Goal: Task Accomplishment & Management: Use online tool/utility

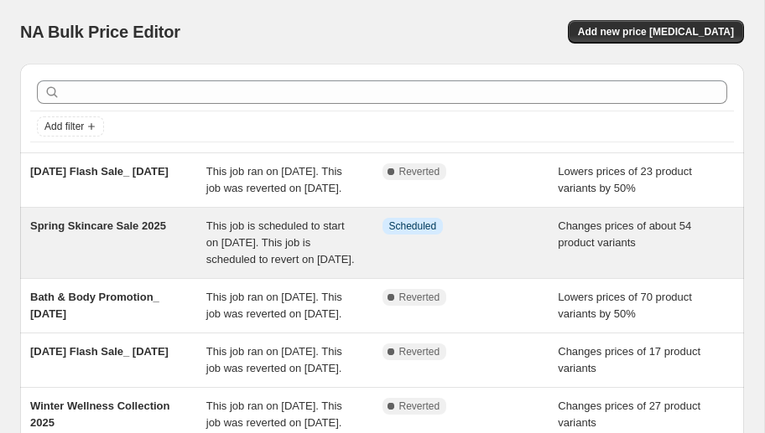
click at [138, 232] on span "Spring Skincare Sale 2025" at bounding box center [98, 226] width 136 height 13
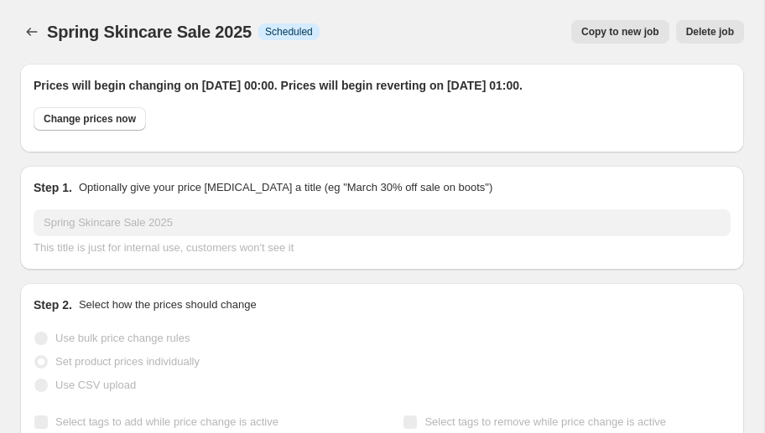
select select "tag"
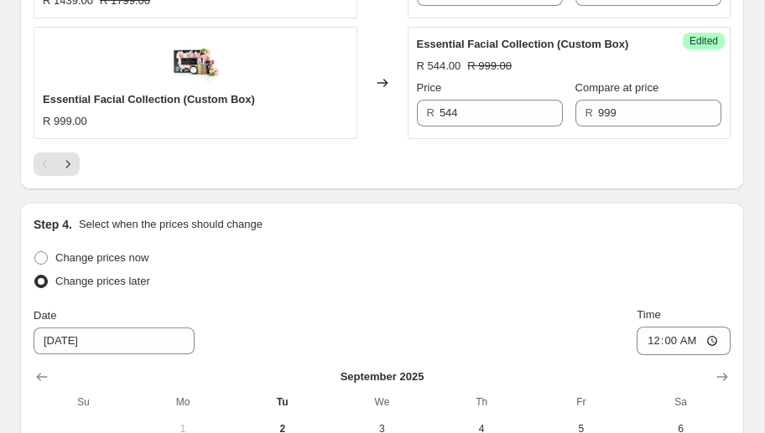
scroll to position [3075, 0]
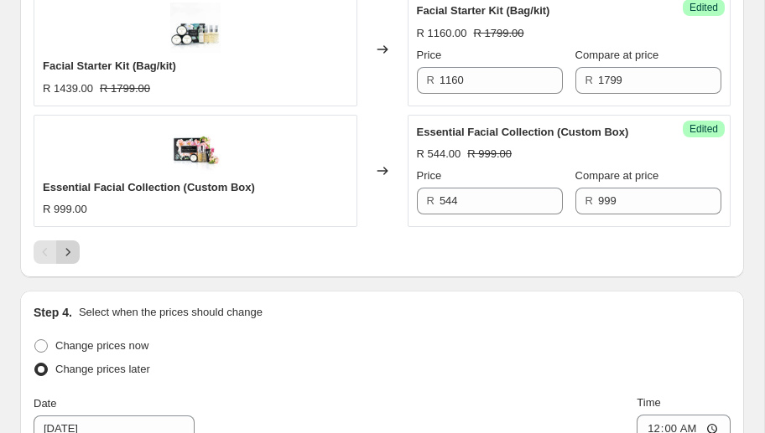
click at [67, 245] on icon "Next" at bounding box center [68, 252] width 17 height 17
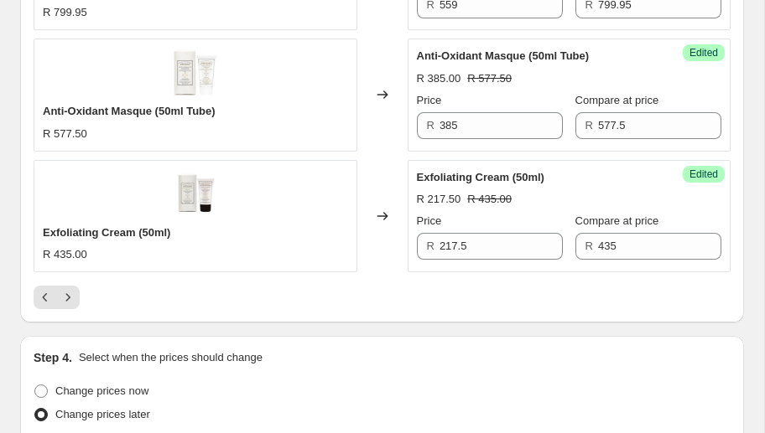
scroll to position [3034, 0]
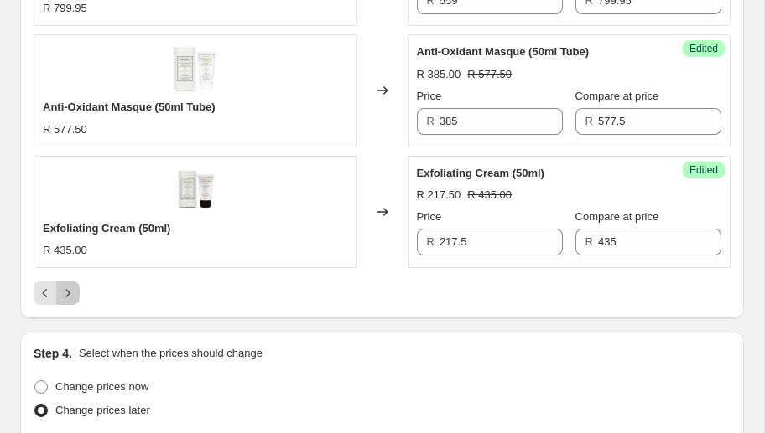
click at [70, 288] on icon "Next" at bounding box center [68, 293] width 17 height 17
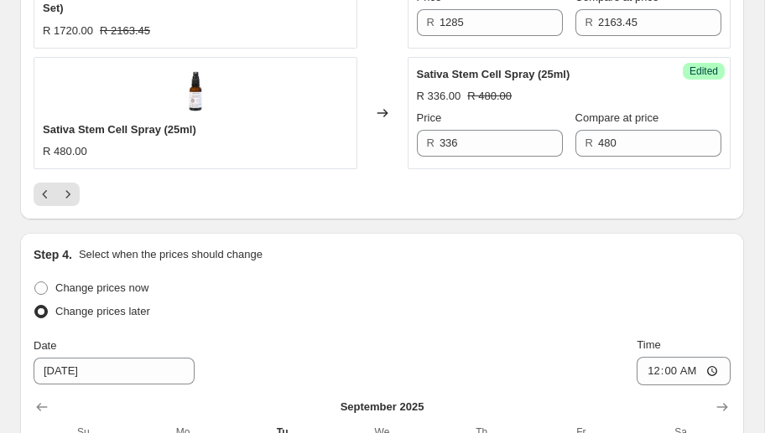
scroll to position [3269, 0]
click at [65, 192] on icon "Next" at bounding box center [68, 193] width 17 height 17
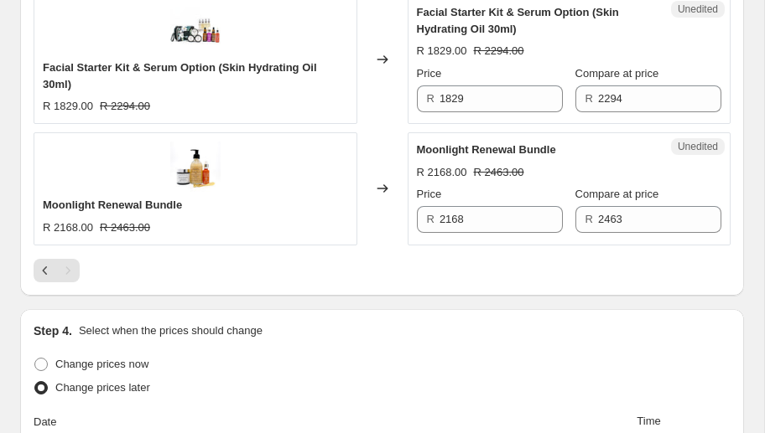
scroll to position [1277, 0]
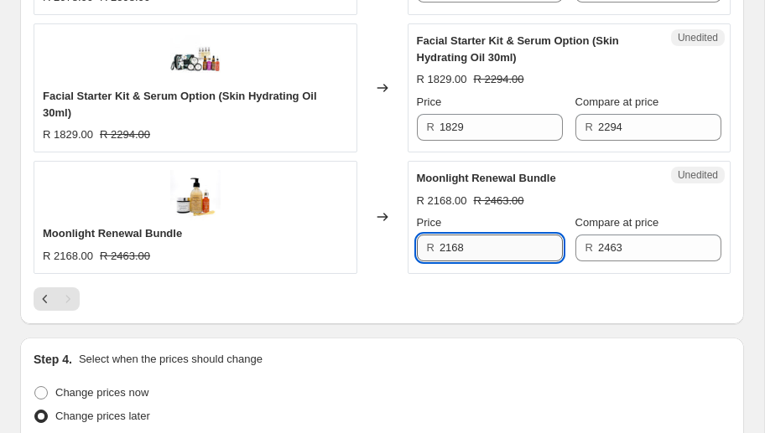
click at [488, 254] on input "2168" at bounding box center [500, 248] width 123 height 27
drag, startPoint x: 488, startPoint y: 247, endPoint x: 415, endPoint y: 247, distance: 72.9
click at [417, 247] on div "R 2168" at bounding box center [490, 248] width 146 height 27
type input "1399"
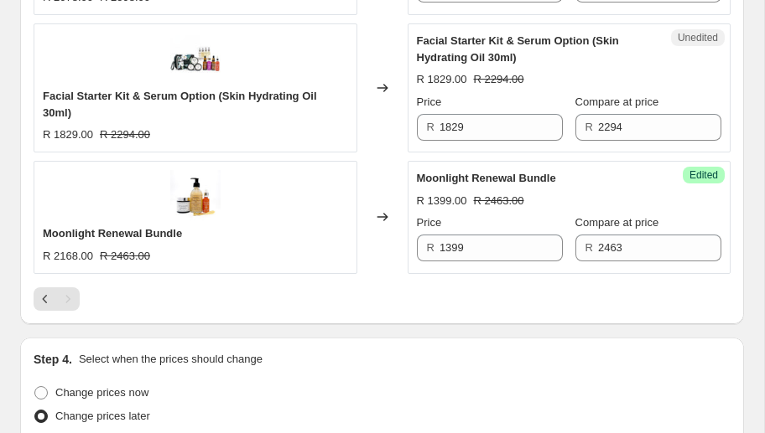
click at [581, 392] on div "Change prices now" at bounding box center [382, 392] width 697 height 23
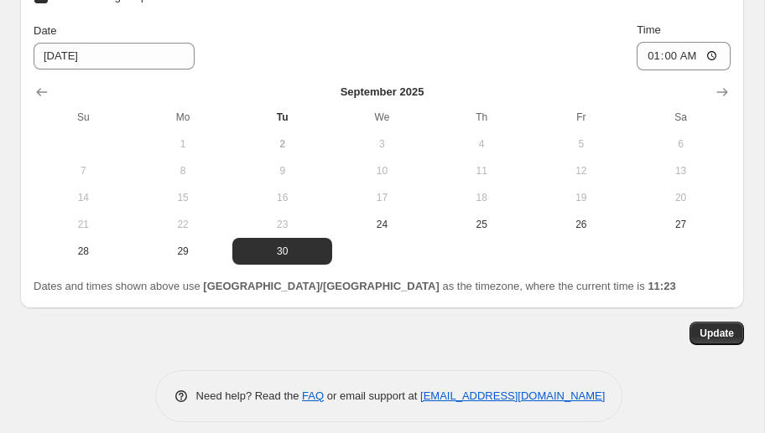
scroll to position [2003, 0]
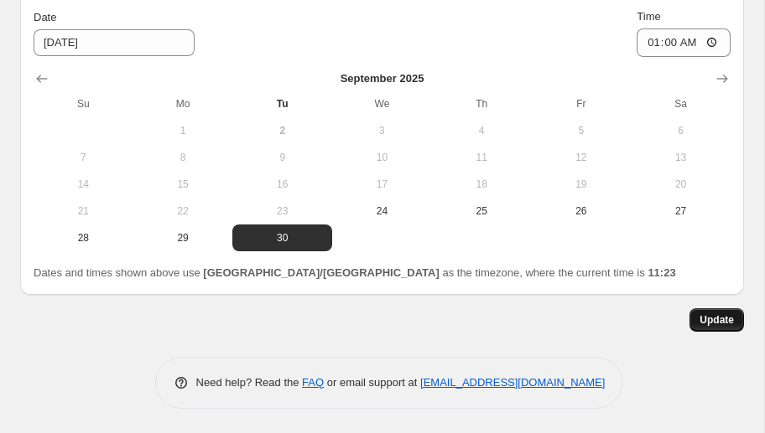
click at [709, 318] on span "Update" at bounding box center [716, 320] width 34 height 13
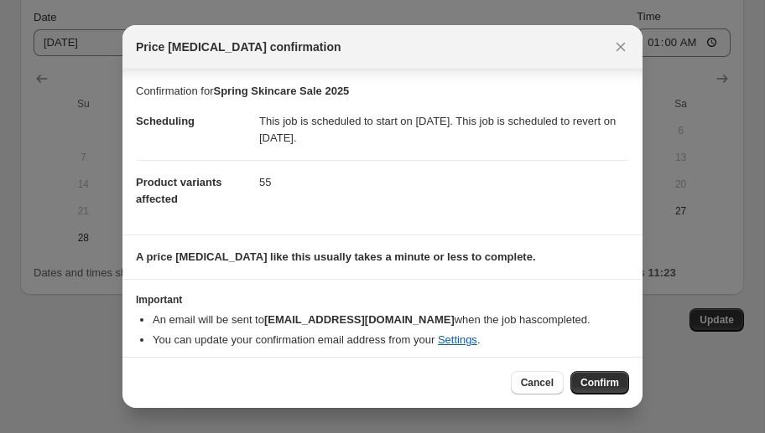
scroll to position [7, 0]
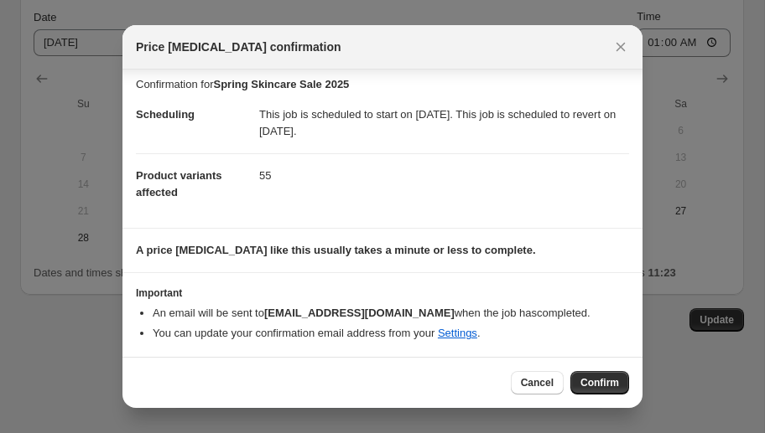
click at [591, 386] on span "Confirm" at bounding box center [599, 382] width 39 height 13
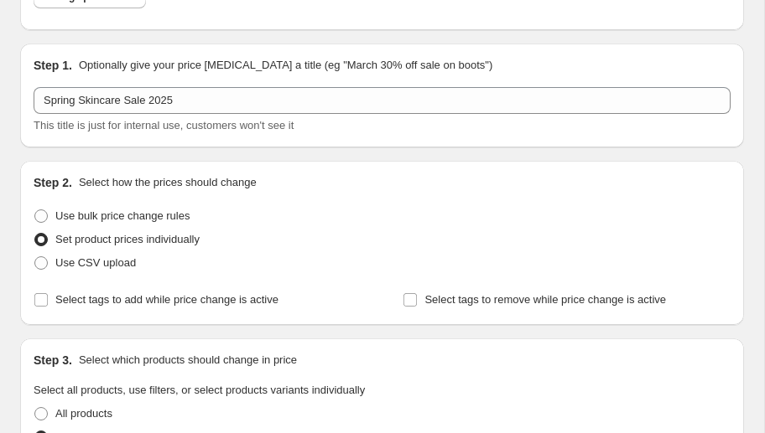
scroll to position [0, 0]
